Goal: Task Accomplishment & Management: Manage account settings

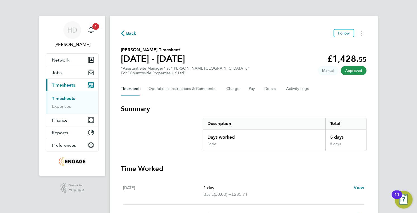
scroll to position [28, 0]
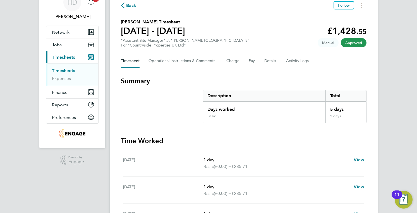
click at [133, 2] on span "Back" at bounding box center [131, 5] width 10 height 7
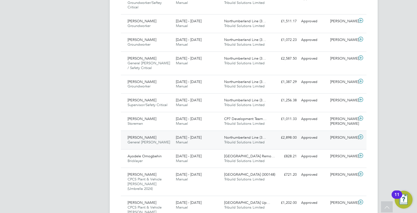
click at [177, 140] on span "Manual" at bounding box center [182, 142] width 12 height 5
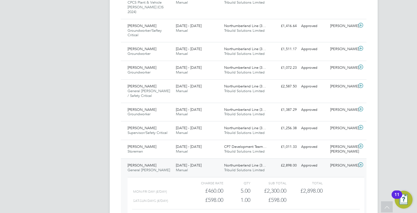
click at [341, 196] on div "Sat-Sun Days (£/day) £598.00 1 1.00 1 £598.00" at bounding box center [245, 200] width 236 height 9
click at [146, 140] on div "Nicholas Johnson Storeman 16 - 22 Aug 2025 16 - 22 Aug 2025 Manual CP7 Developm…" at bounding box center [243, 149] width 245 height 19
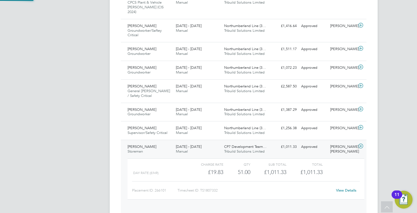
scroll to position [9, 54]
click at [175, 124] on div "16 - 22 Aug 2025 Manual" at bounding box center [197, 131] width 48 height 14
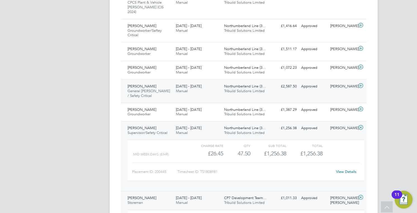
scroll to position [307, 0]
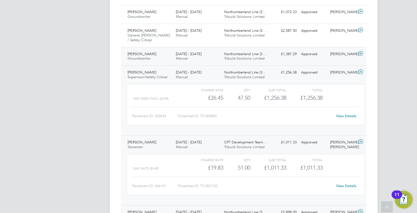
drag, startPoint x: 166, startPoint y: 40, endPoint x: 169, endPoint y: 43, distance: 4.4
click at [166, 50] on div "Andrew Blackett Groundworker 16 - 22 Aug 2025" at bounding box center [149, 57] width 48 height 14
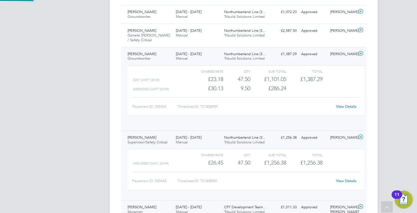
scroll to position [9, 54]
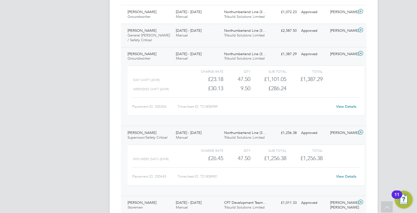
click at [152, 26] on div "Dave Thompson General Foreman / Safety Critical 16 - 22 Aug 2025" at bounding box center [149, 35] width 48 height 19
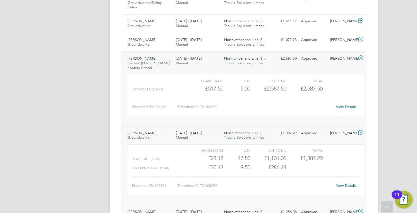
click at [201, 56] on span "[DATE] - [DATE]" at bounding box center [189, 58] width 26 height 5
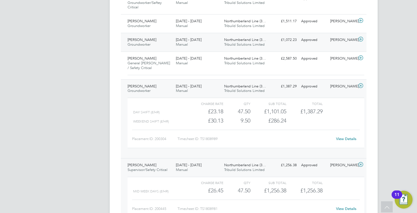
click at [196, 35] on div "16 - 22 Aug 2025 Manual" at bounding box center [197, 42] width 48 height 14
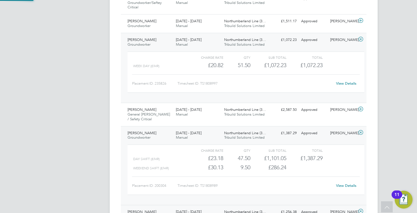
drag, startPoint x: -106, startPoint y: 150, endPoint x: -187, endPoint y: 150, distance: 81.4
click at [171, 17] on div "Gurjeet Singh Groundworker 16 - 22 Aug 2025" at bounding box center [149, 24] width 48 height 14
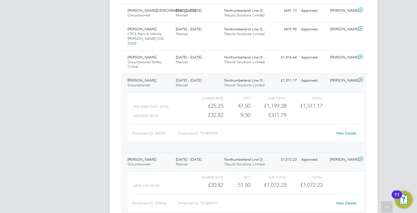
scroll to position [195, 0]
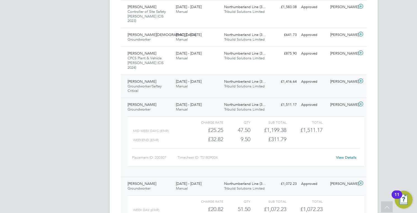
click at [210, 77] on div "16 - 22 Aug 2025 Manual" at bounding box center [197, 84] width 48 height 14
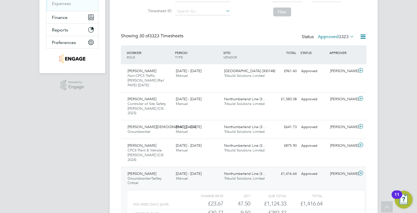
scroll to position [112, 0]
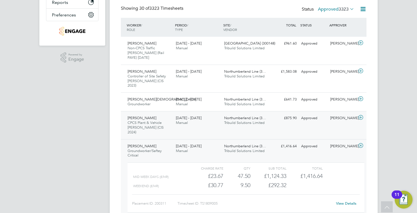
scroll to position [139, 0]
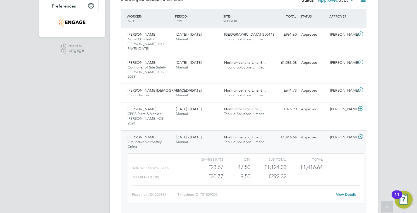
click at [161, 133] on div "Liam Hetherington Groundworker/Saftey Critical 16 - 22 Aug 2025" at bounding box center [149, 142] width 48 height 19
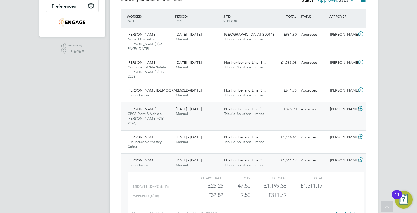
click at [165, 105] on div "Luke Hume-Hunter CPCS Plant & Vehicle Marshall (CIS 2024) 16 - 22 Aug 2025" at bounding box center [149, 116] width 48 height 23
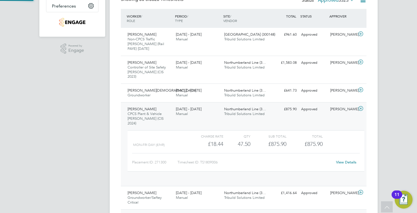
scroll to position [9, 54]
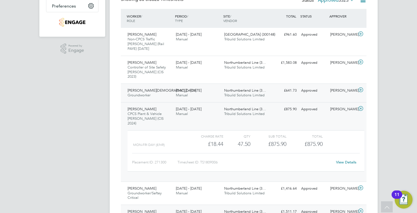
click at [190, 86] on div "16 - 22 Aug 2025 Manual" at bounding box center [197, 93] width 48 height 14
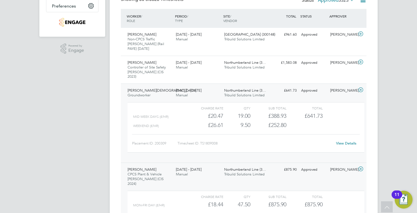
click at [190, 33] on span "[DATE] - [DATE]" at bounding box center [189, 34] width 26 height 5
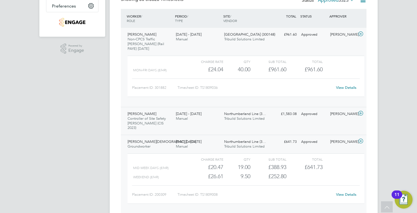
click at [160, 116] on span "Controller of Site Safety COSS (CIS 2023)" at bounding box center [146, 123] width 38 height 14
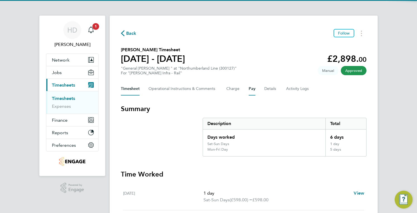
click at [249, 92] on button "Pay" at bounding box center [251, 88] width 7 height 13
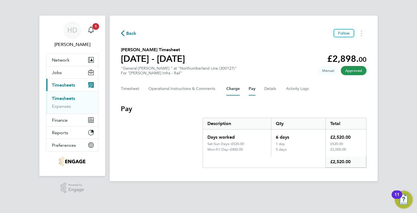
click at [226, 90] on div "Timesheet Operational Instructions & Comments Charge Pay Details Activity Logs" at bounding box center [243, 88] width 245 height 13
click at [230, 89] on button "Charge" at bounding box center [232, 88] width 13 height 13
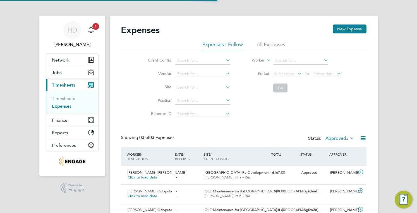
click at [266, 45] on li "All Expenses" at bounding box center [271, 46] width 28 height 10
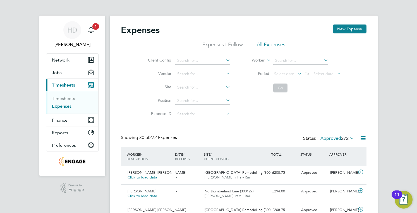
click at [346, 137] on span "272" at bounding box center [345, 139] width 8 height 6
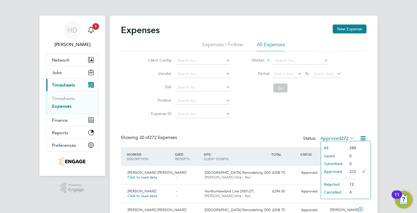
click at [327, 113] on div "Client Config Vendor Site Position Expense ID Worker Period Select date To Sele…" at bounding box center [243, 86] width 245 height 70
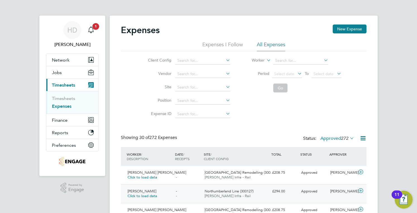
click at [226, 191] on span "Northumberland Line (300127)" at bounding box center [228, 191] width 49 height 5
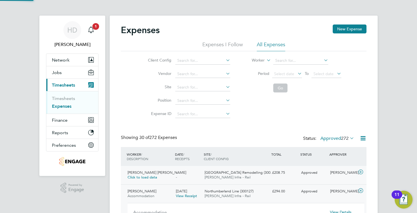
click at [187, 166] on div "Ioana Diana Smith Click to load data - - Colindale Station Remodelling (300… Mo…" at bounding box center [243, 175] width 245 height 18
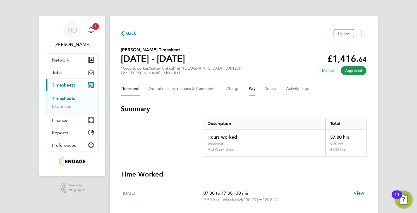
click at [254, 89] on button "Pay" at bounding box center [251, 88] width 7 height 13
